Goal: Task Accomplishment & Management: Manage account settings

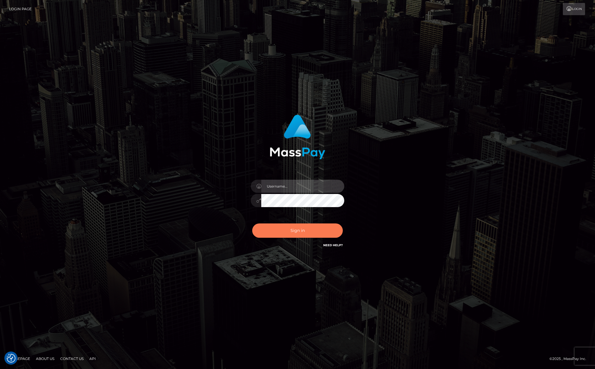
type input "[PERSON_NAME][DOMAIN_NAME]"
click at [299, 230] on button "Sign in" at bounding box center [297, 231] width 91 height 14
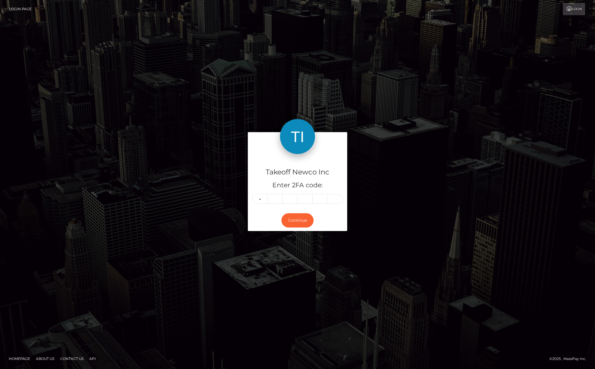
type input "2"
type input "4"
type input "0"
type input "3"
type input "1"
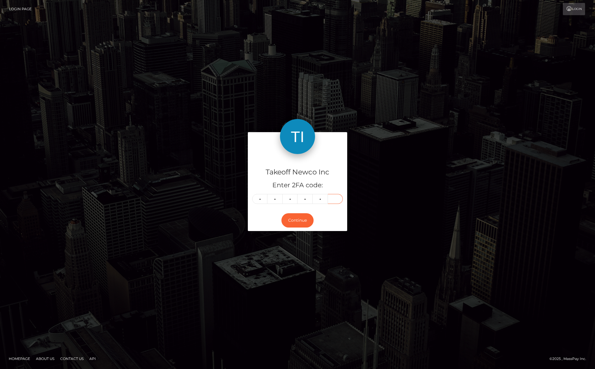
type input "4"
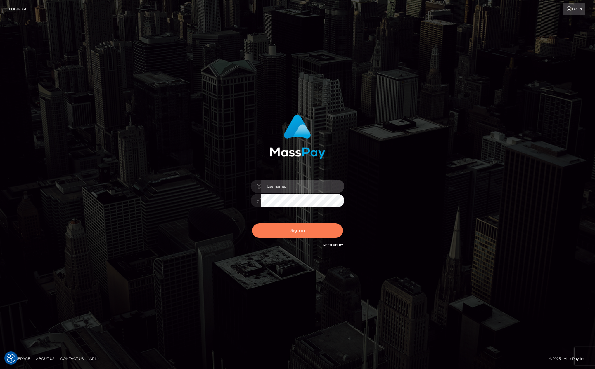
type input "[PERSON_NAME][DOMAIN_NAME]"
click at [311, 224] on button "Sign in" at bounding box center [297, 231] width 91 height 14
type input "[PERSON_NAME][DOMAIN_NAME]"
click at [503, 114] on div "kevin.club" at bounding box center [297, 185] width 595 height 236
click at [405, 180] on div "kevin.club Sign in" at bounding box center [297, 184] width 333 height 149
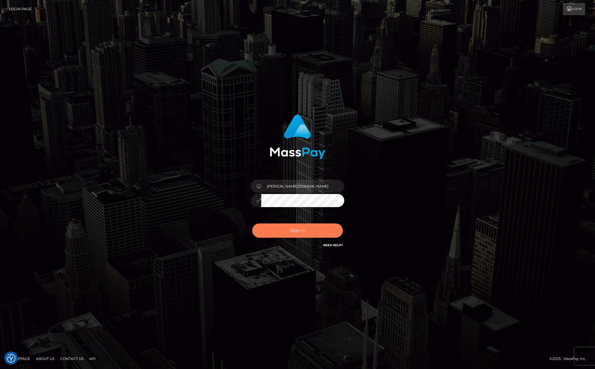
click at [298, 232] on button "Sign in" at bounding box center [297, 231] width 91 height 14
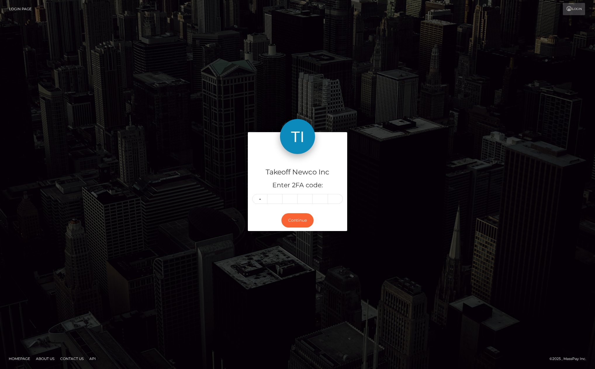
type input "9"
type input "4"
type input "6"
type input "0"
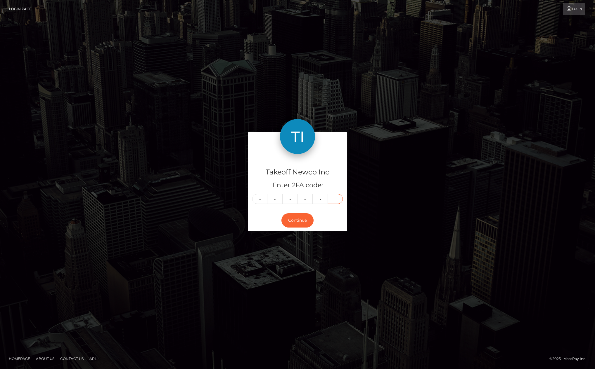
type input "3"
